Goal: Information Seeking & Learning: Check status

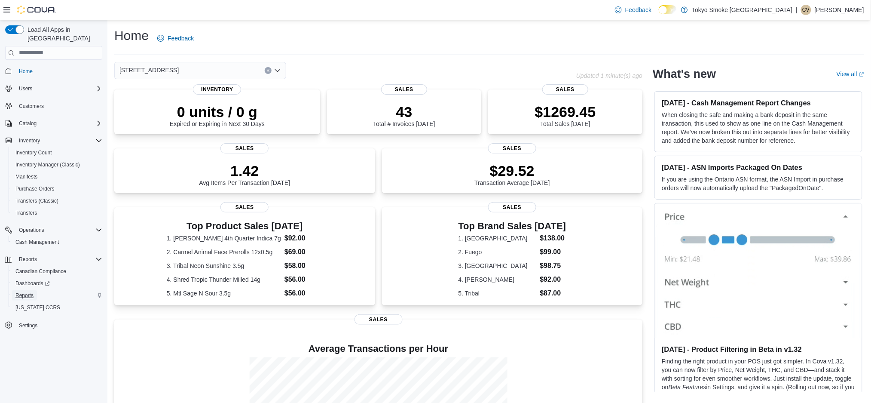
click at [26, 292] on span "Reports" at bounding box center [24, 295] width 18 height 7
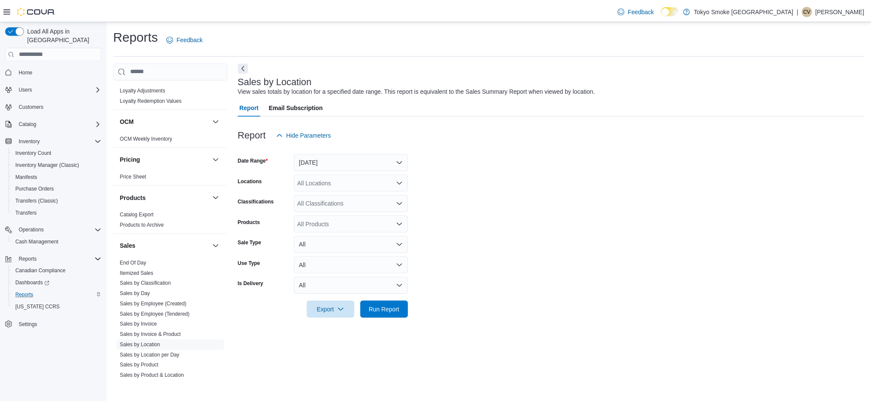
scroll to position [448, 0]
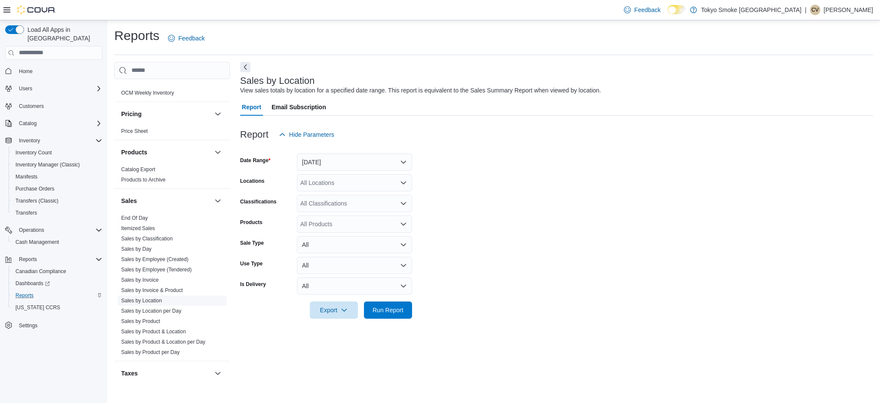
click at [140, 301] on link "Sales by Location" at bounding box center [141, 300] width 41 height 6
click at [326, 158] on button "[DATE]" at bounding box center [354, 161] width 115 height 17
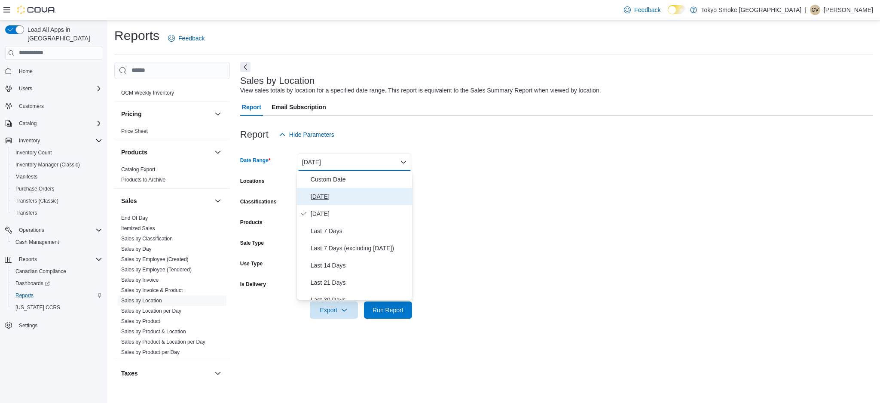
click at [312, 191] on span "Today" at bounding box center [360, 196] width 98 height 10
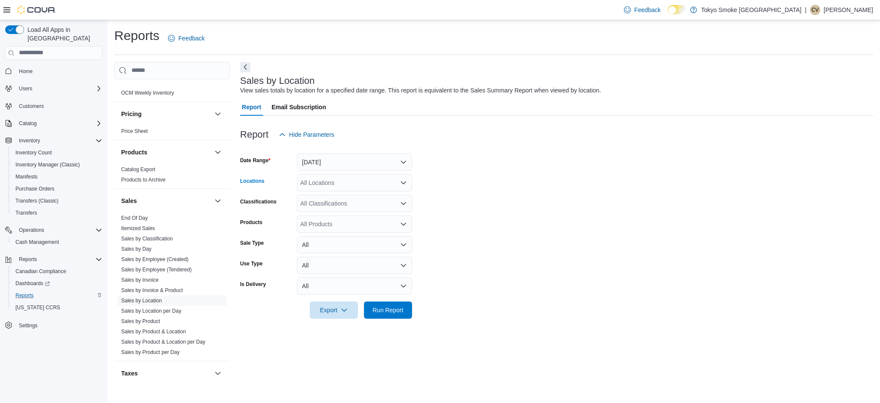
click at [314, 189] on div "All Locations" at bounding box center [354, 182] width 115 height 17
type input "***"
click at [326, 203] on button "979 Bloor St W" at bounding box center [354, 197] width 115 height 12
click at [400, 308] on span "Run Report" at bounding box center [388, 309] width 31 height 9
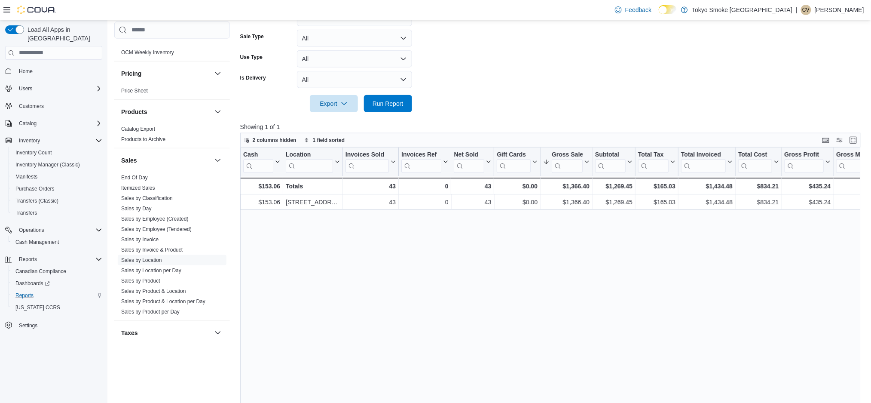
scroll to position [0, 3]
click at [843, 7] on p "Chris Valenzuela" at bounding box center [839, 10] width 49 height 10
click at [809, 83] on span "Sign Out" at bounding box center [808, 84] width 23 height 9
